Goal: Task Accomplishment & Management: Manage account settings

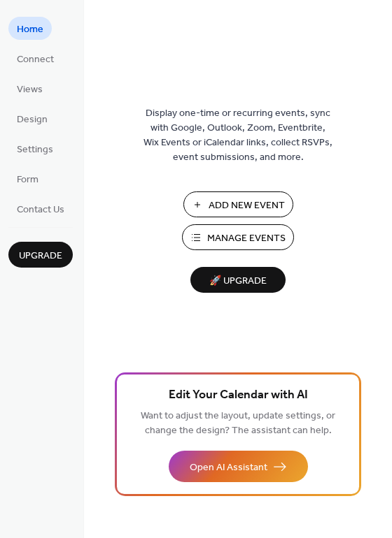
click at [206, 243] on button "Manage Events" at bounding box center [238, 237] width 112 height 26
click at [155, 334] on div "Display one-time or recurring events, sync with Google, Outlook, Zoom, Eventbri…" at bounding box center [238, 291] width 308 height 493
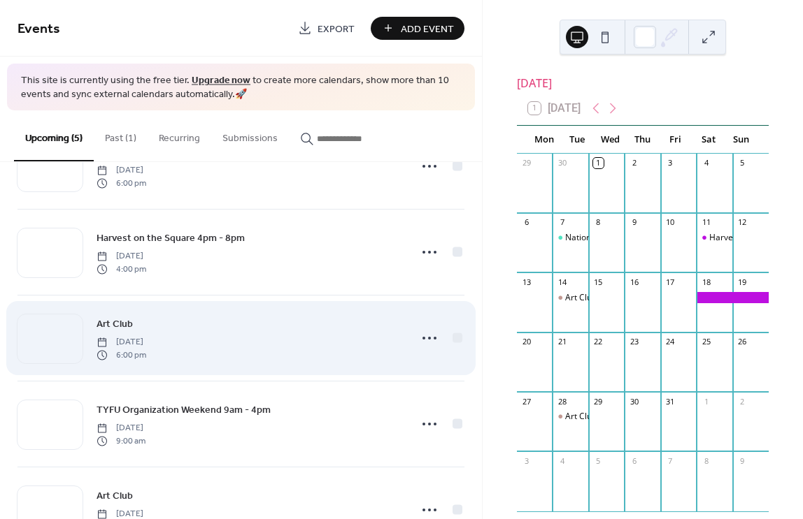
scroll to position [114, 0]
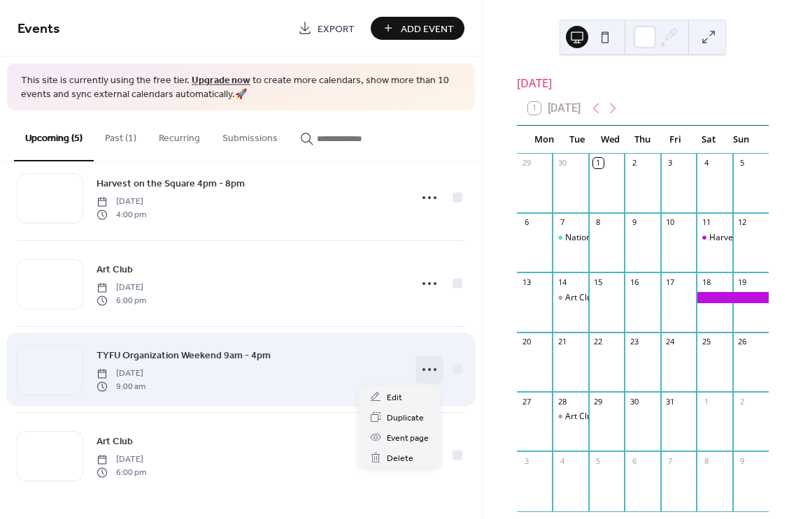
click at [433, 369] on circle at bounding box center [434, 369] width 3 height 3
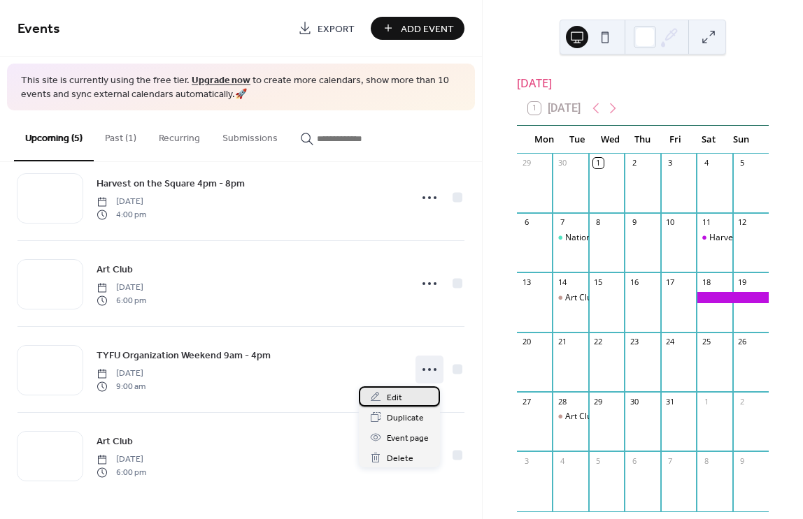
click at [409, 397] on div "Edit" at bounding box center [399, 397] width 81 height 20
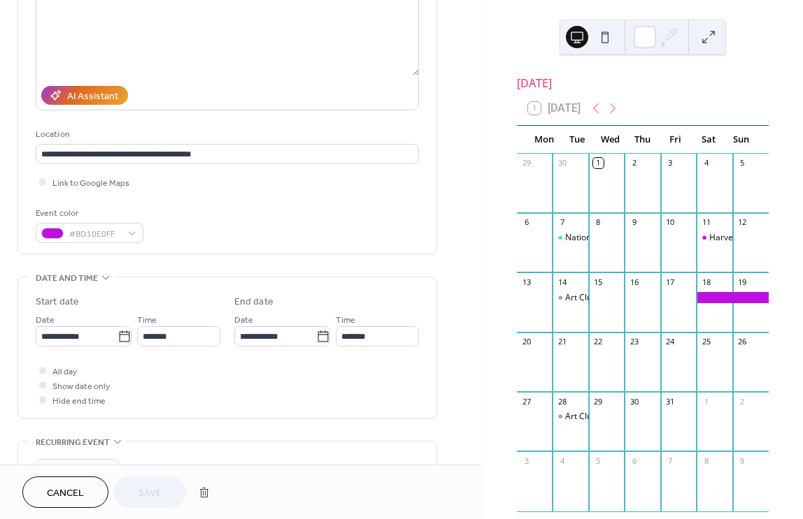
scroll to position [185, 0]
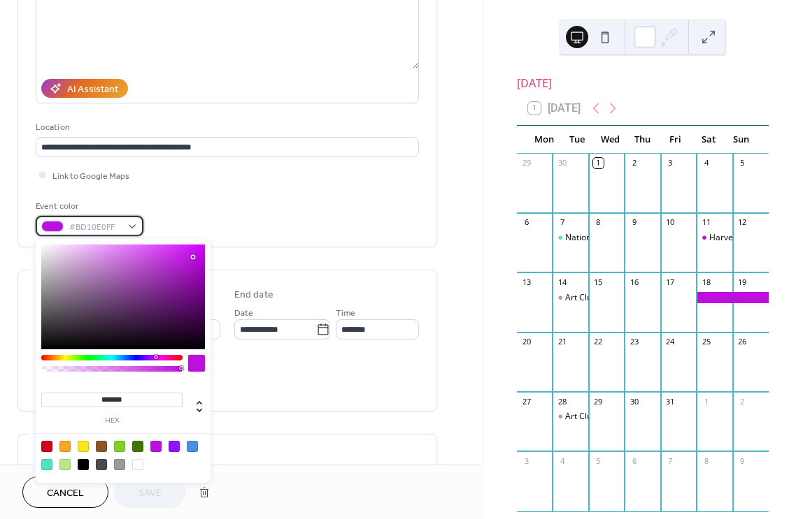
click at [136, 223] on div "#BD10E0FF" at bounding box center [90, 226] width 108 height 20
type input "***"
click at [44, 371] on div at bounding box center [111, 369] width 137 height 6
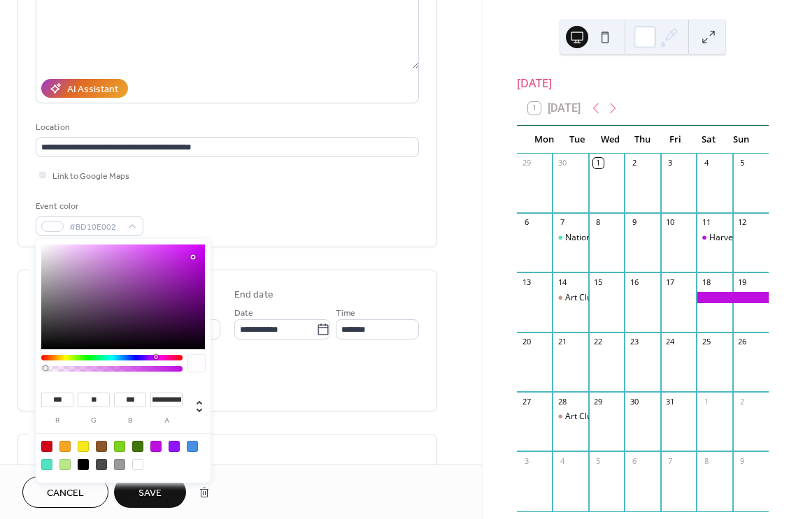
click at [335, 248] on div "**********" at bounding box center [227, 367] width 420 height 950
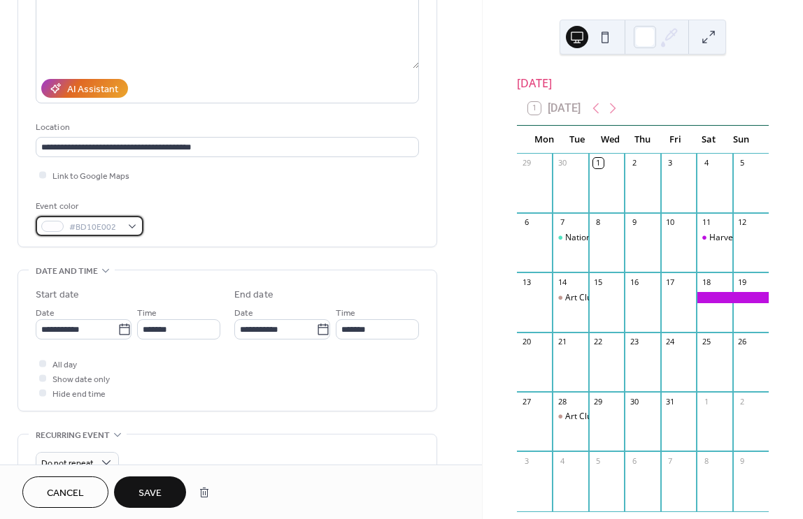
click at [131, 224] on div "#BD10E002" at bounding box center [90, 226] width 108 height 20
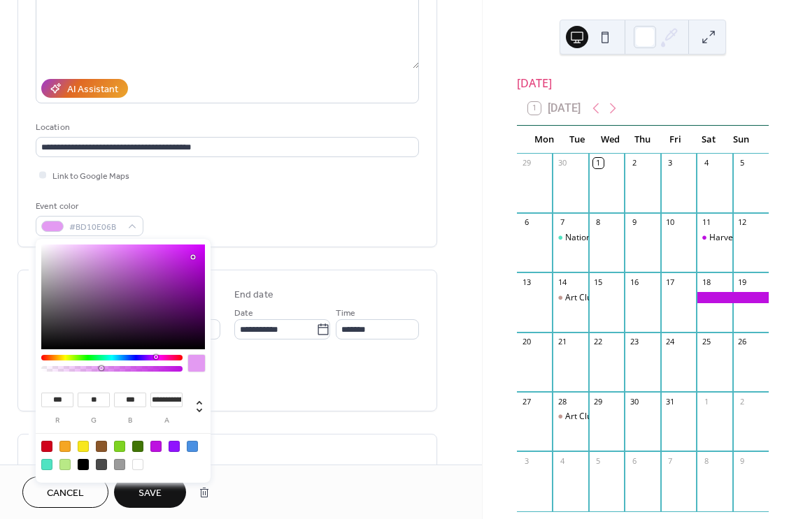
type input "**********"
drag, startPoint x: 45, startPoint y: 368, endPoint x: 105, endPoint y: 370, distance: 59.5
click at [105, 370] on div at bounding box center [105, 368] width 4 height 4
click at [275, 259] on div "**********" at bounding box center [227, 367] width 420 height 950
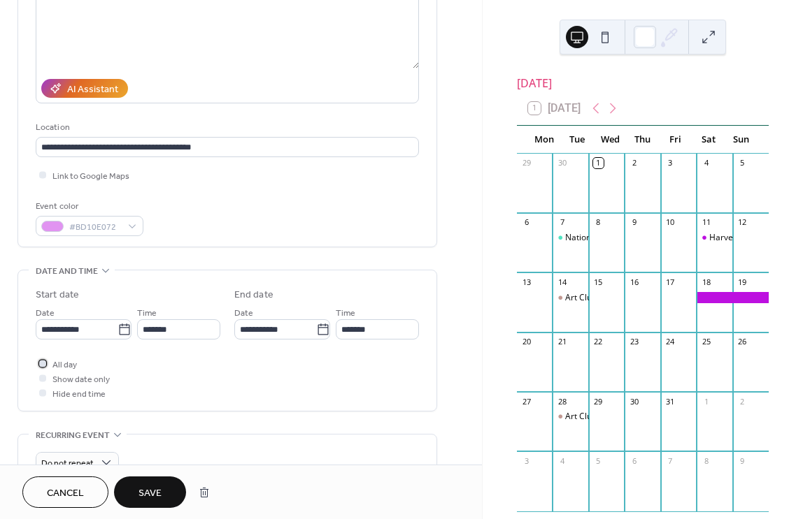
click at [53, 362] on span "All day" at bounding box center [64, 365] width 24 height 15
click at [51, 364] on label "All day" at bounding box center [56, 364] width 41 height 15
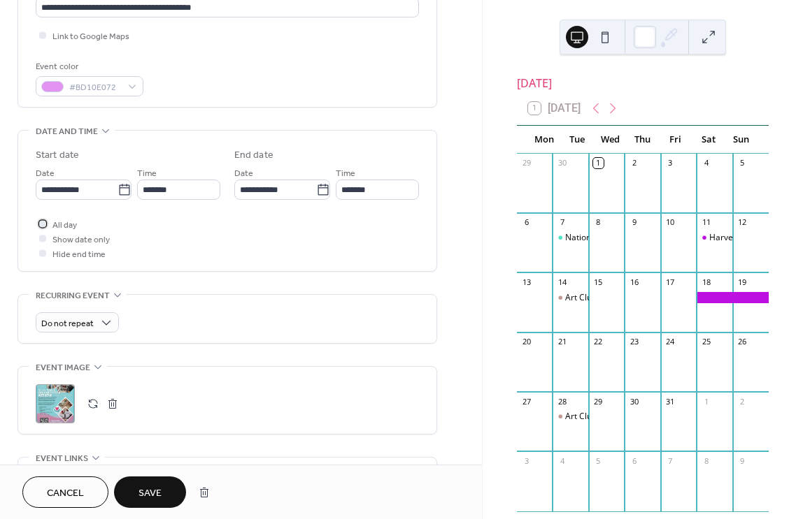
scroll to position [341, 0]
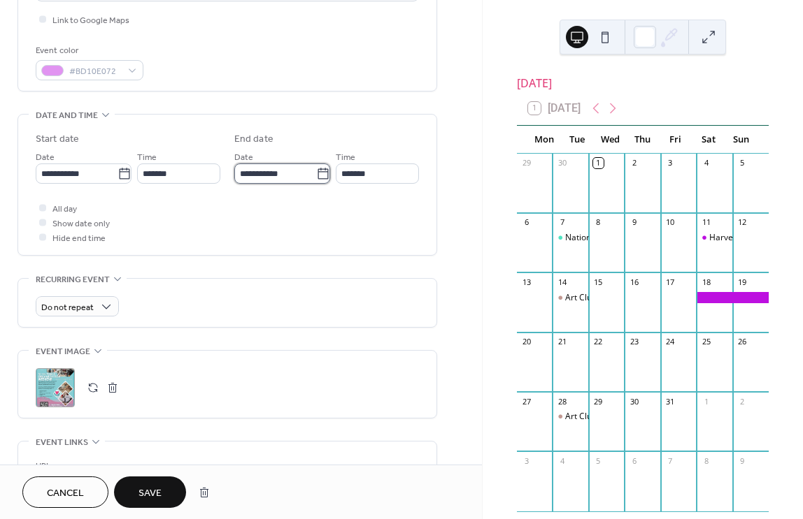
click at [282, 178] on input "**********" at bounding box center [275, 174] width 82 height 20
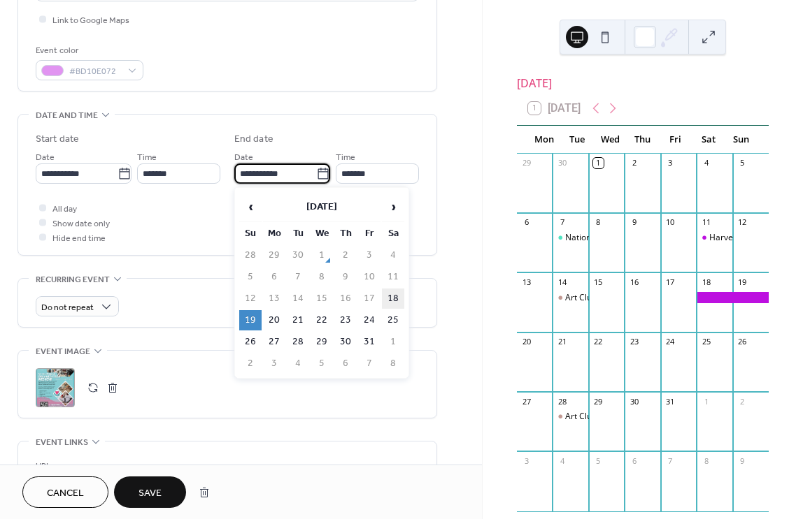
click at [390, 300] on td "18" at bounding box center [393, 299] width 22 height 20
type input "**********"
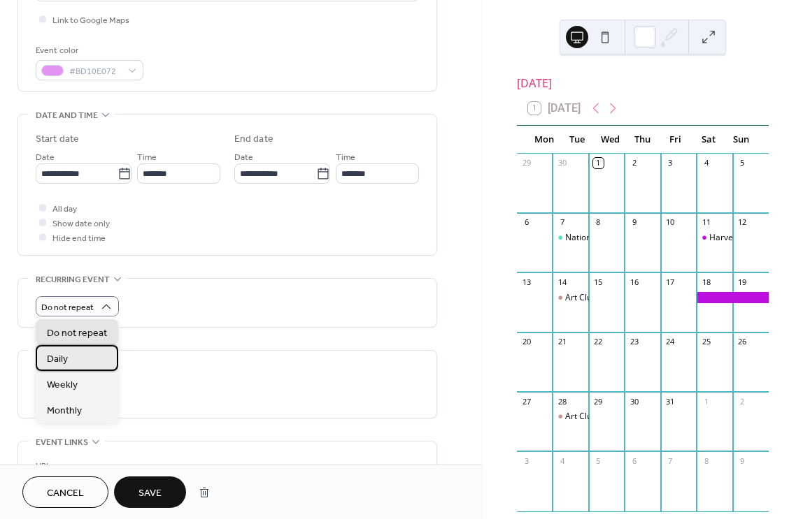
click at [80, 361] on div "Daily" at bounding box center [77, 358] width 83 height 26
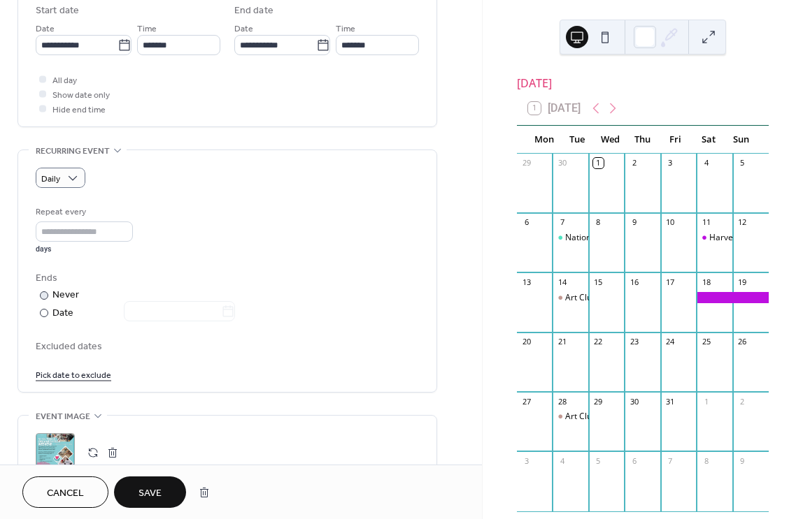
scroll to position [491, 0]
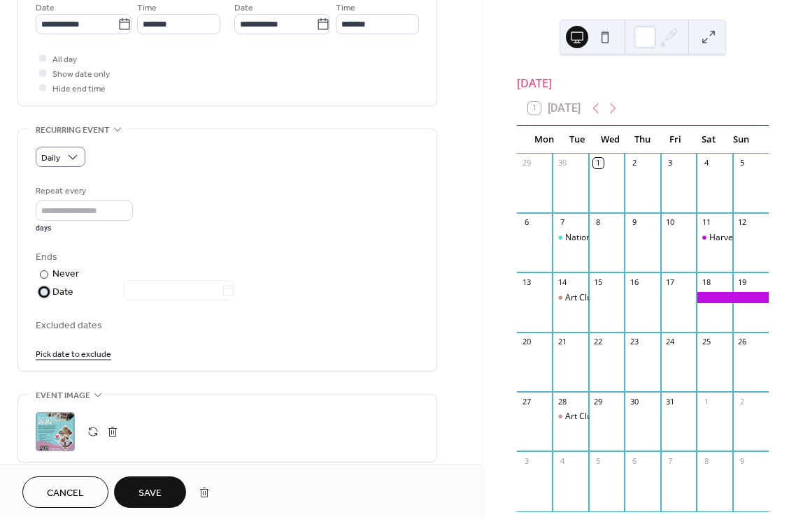
click at [62, 293] on div "Date" at bounding box center [143, 293] width 182 height 16
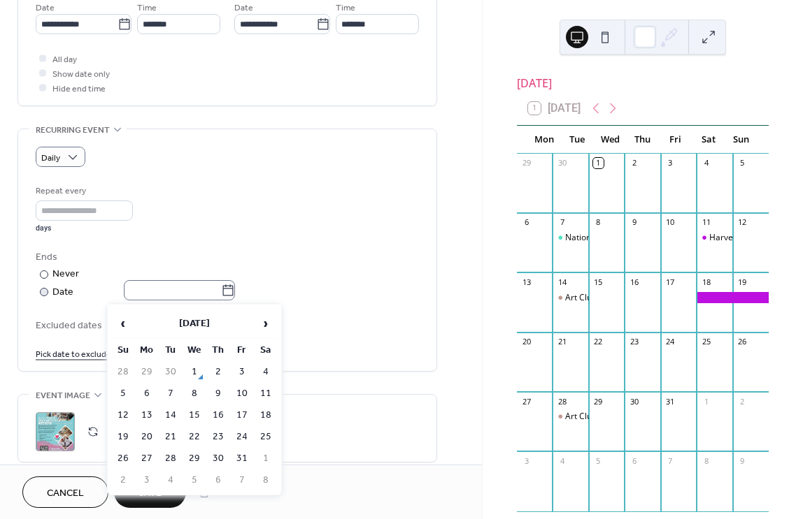
click at [234, 292] on icon at bounding box center [228, 290] width 10 height 11
click at [221, 292] on input "text" at bounding box center [172, 290] width 97 height 20
click at [127, 433] on td "19" at bounding box center [123, 437] width 22 height 20
type input "**********"
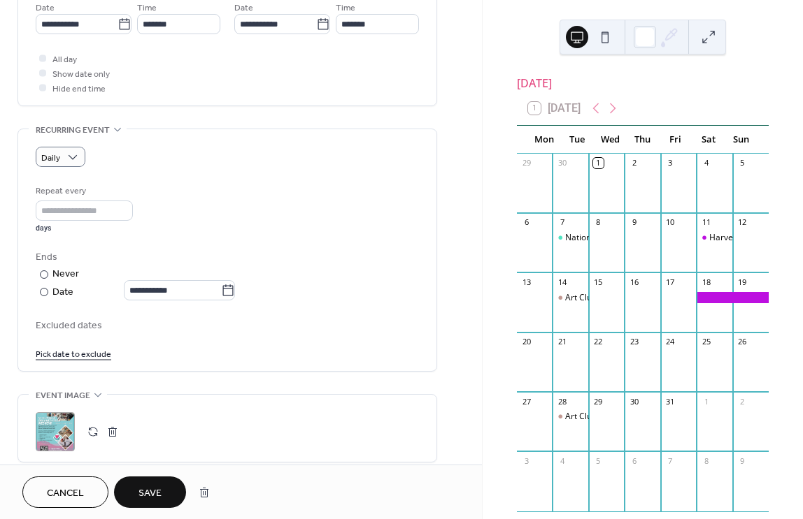
click at [173, 345] on div "Excluded dates Pick date to exclude" at bounding box center [227, 338] width 383 height 43
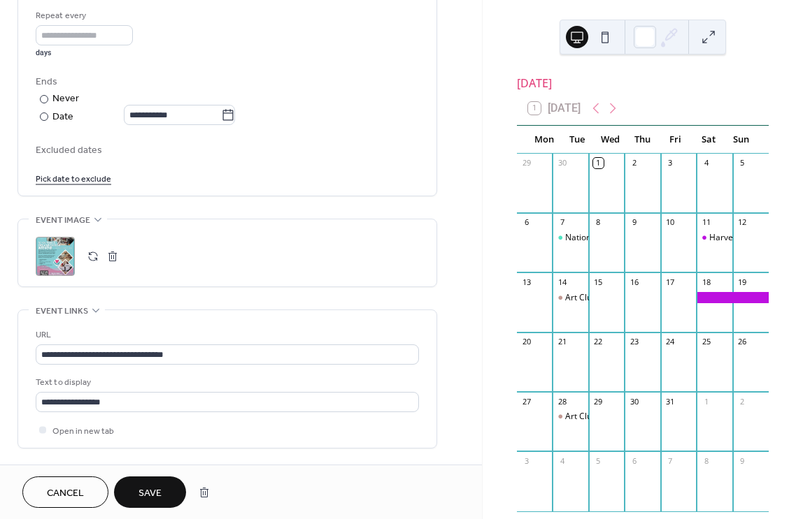
scroll to position [1, 0]
click at [152, 489] on span "Save" at bounding box center [149, 494] width 23 height 15
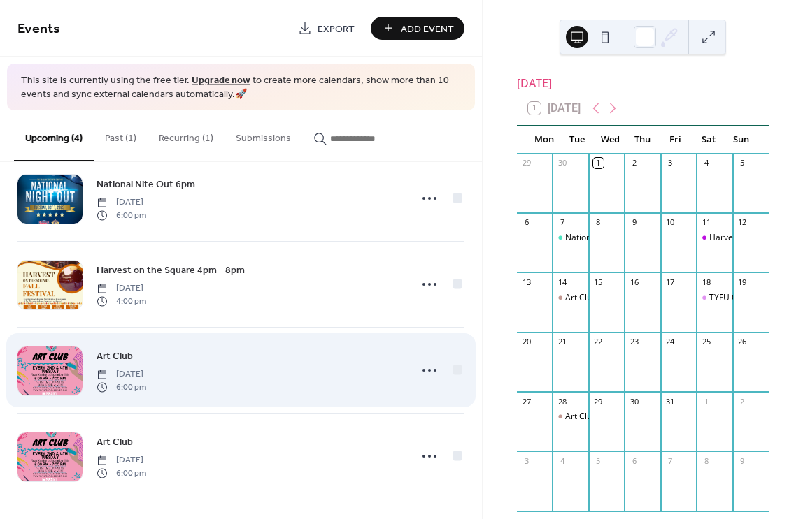
scroll to position [28, 0]
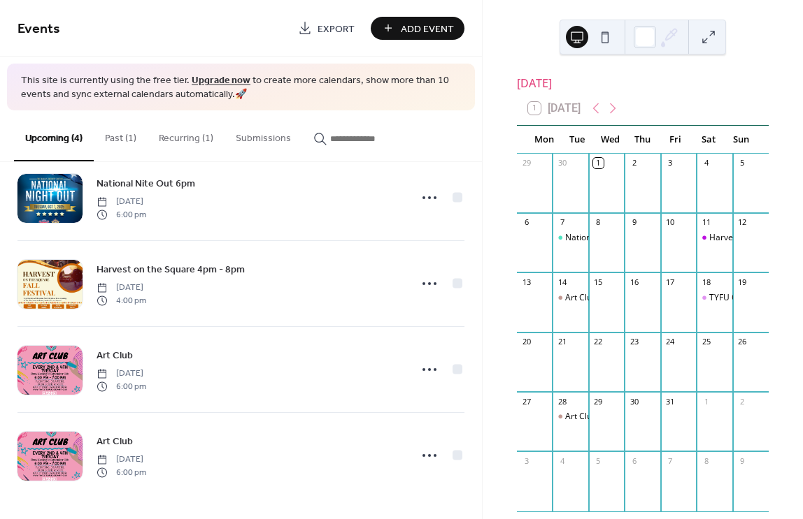
click at [189, 142] on button "Recurring (1)" at bounding box center [186, 135] width 77 height 50
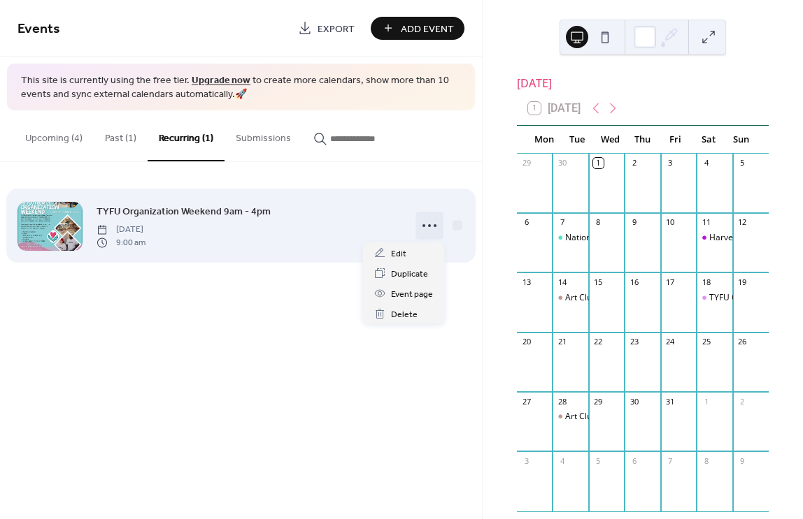
click at [431, 229] on icon at bounding box center [429, 226] width 22 height 22
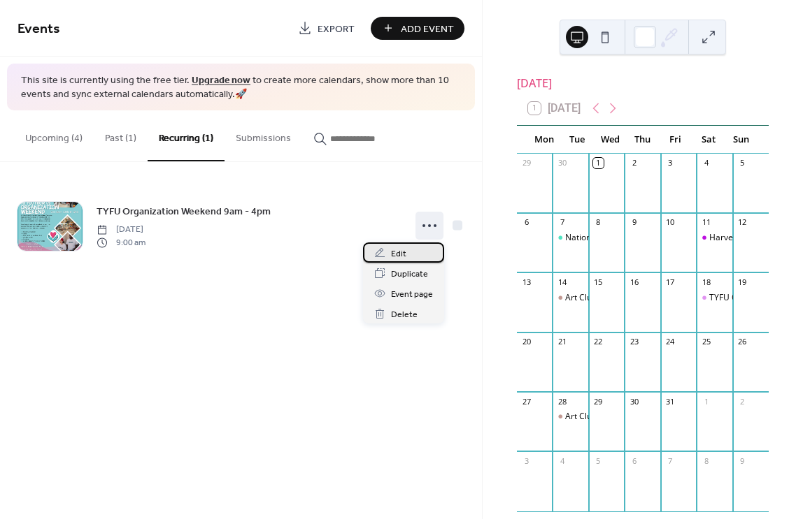
click at [409, 253] on div "Edit" at bounding box center [403, 253] width 81 height 20
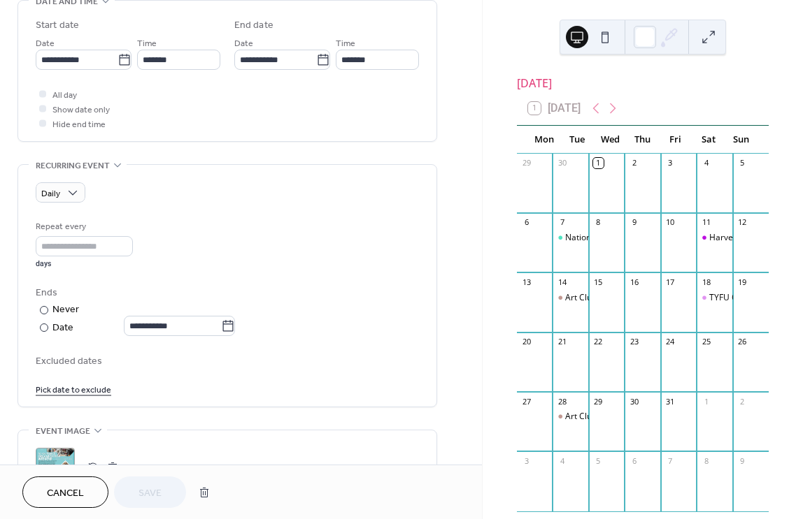
scroll to position [459, 0]
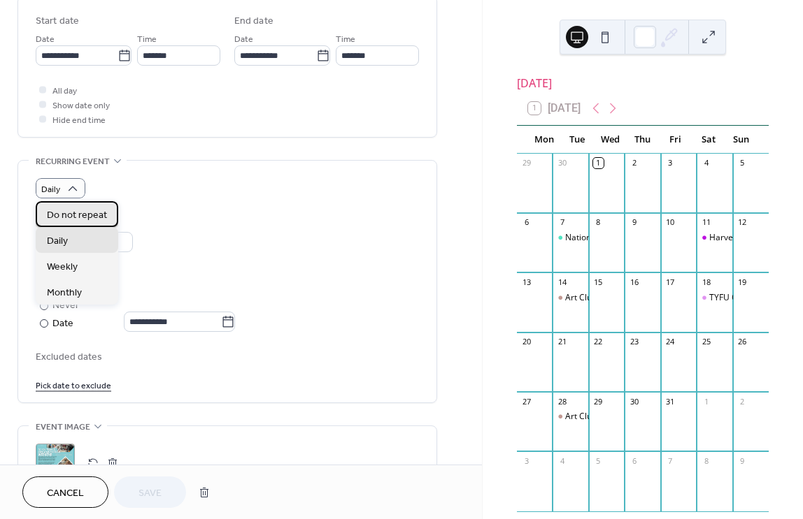
click at [72, 210] on span "Do not repeat" at bounding box center [77, 215] width 60 height 15
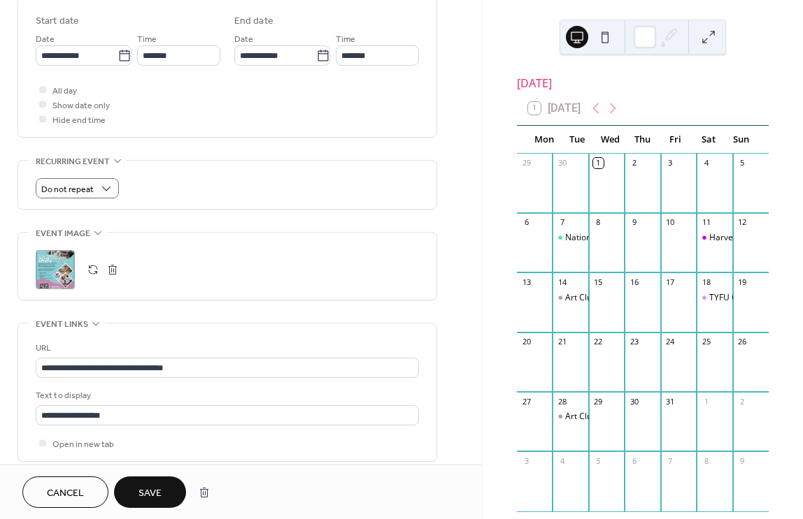
click at [156, 493] on span "Save" at bounding box center [149, 494] width 23 height 15
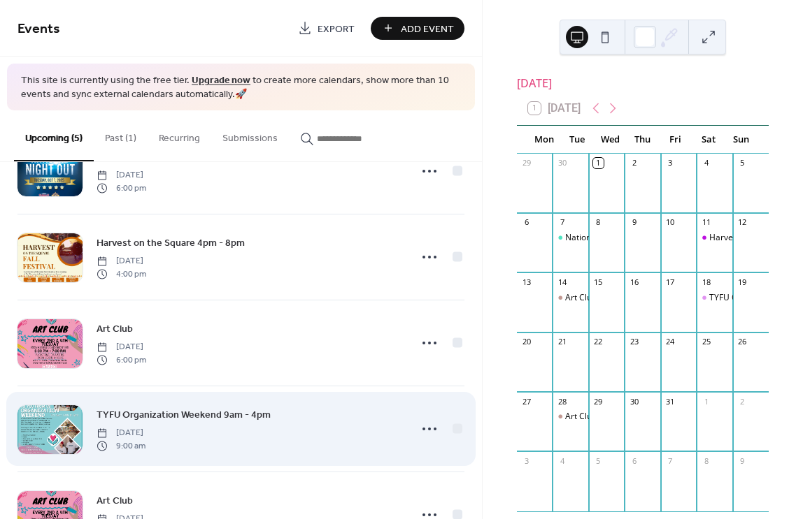
scroll to position [114, 0]
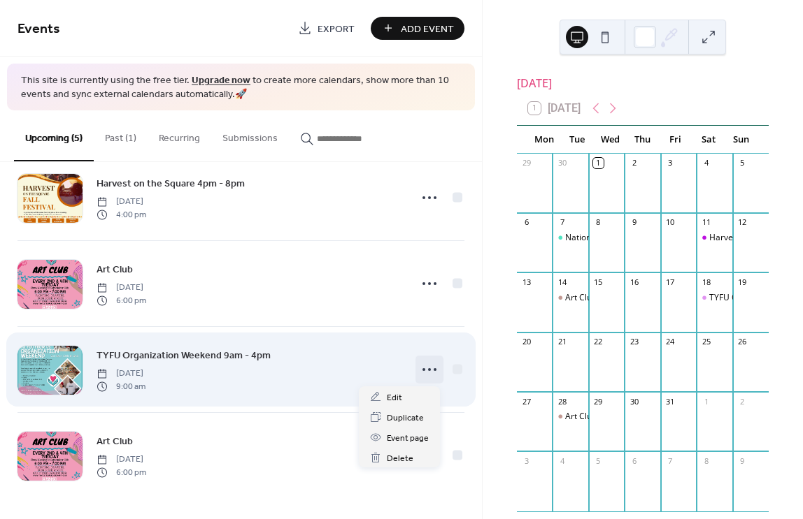
click at [429, 371] on icon at bounding box center [429, 370] width 22 height 22
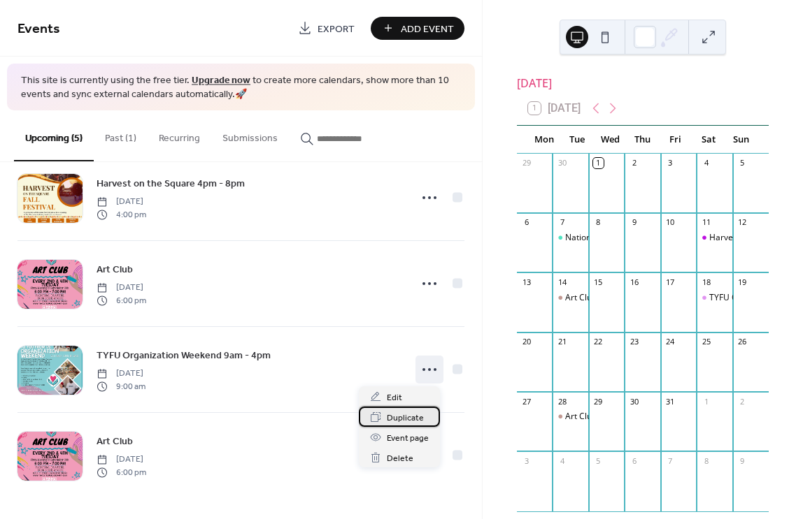
click at [414, 420] on span "Duplicate" at bounding box center [405, 418] width 37 height 15
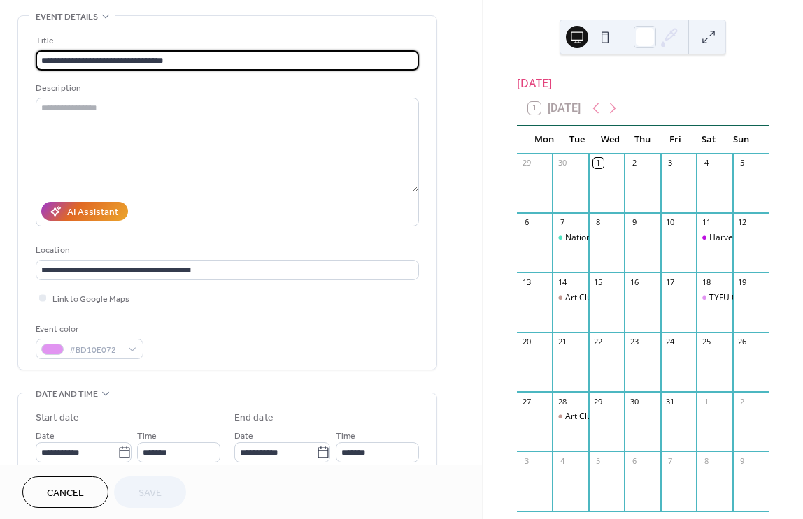
scroll to position [366, 0]
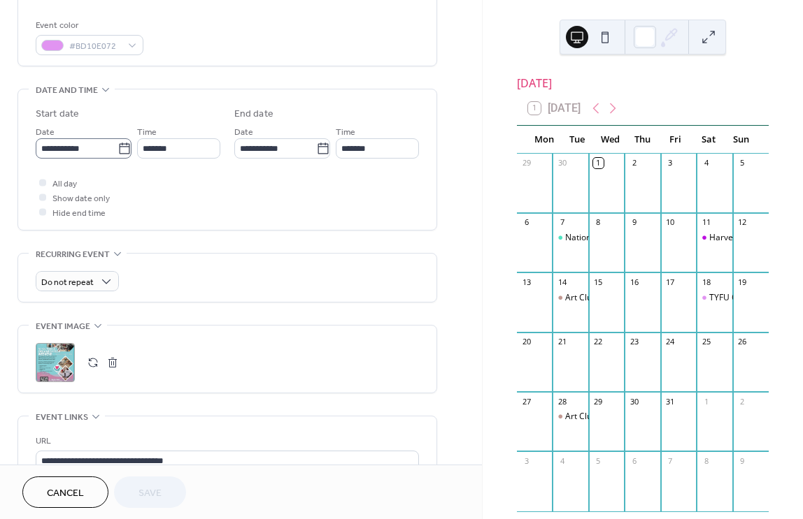
click at [122, 149] on icon at bounding box center [124, 149] width 14 height 14
click at [117, 149] on input "**********" at bounding box center [77, 148] width 82 height 20
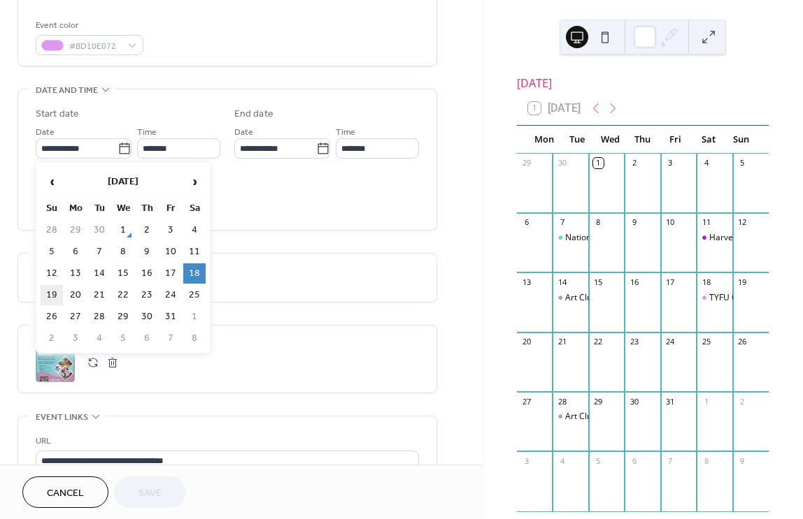
click at [52, 294] on td "19" at bounding box center [52, 295] width 22 height 20
type input "**********"
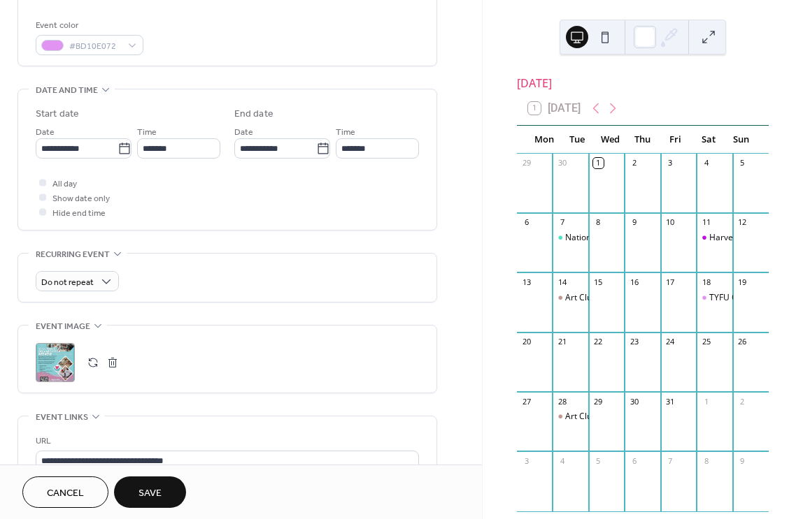
click at [147, 490] on span "Save" at bounding box center [149, 494] width 23 height 15
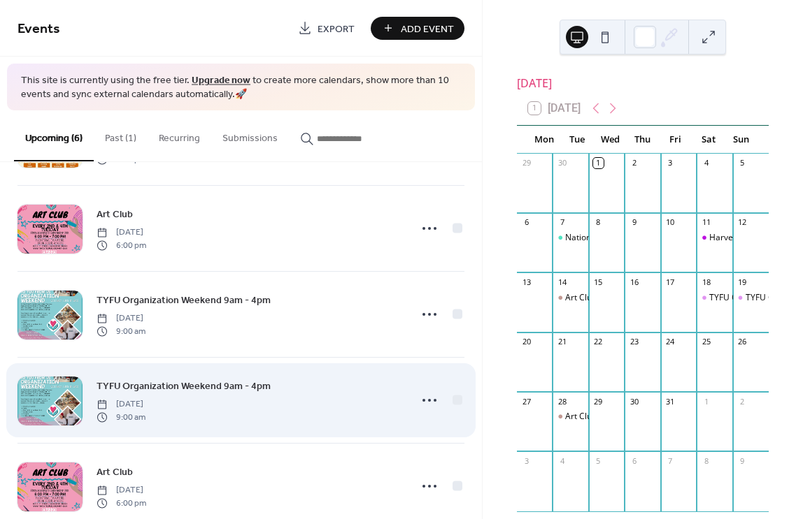
scroll to position [200, 0]
